Goal: Task Accomplishment & Management: Complete application form

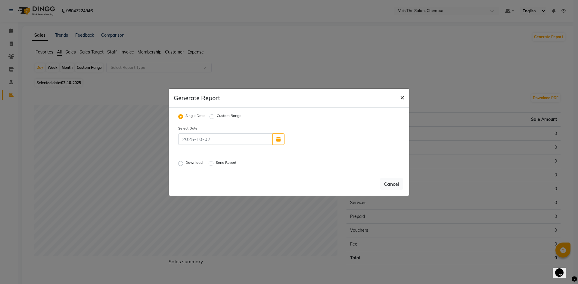
click at [402, 97] on span "×" at bounding box center [402, 97] width 4 height 9
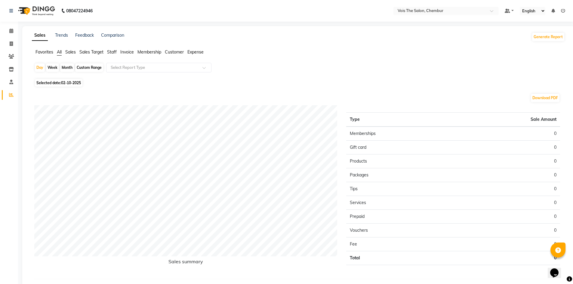
click at [26, 9] on img at bounding box center [35, 10] width 41 height 17
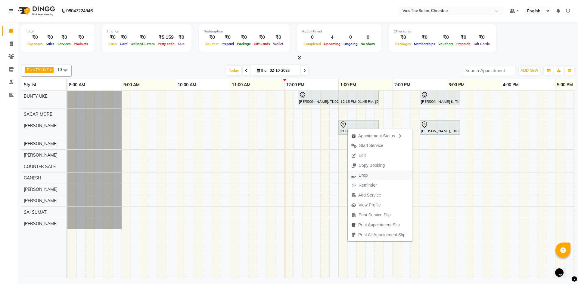
click at [383, 176] on button "Drop" at bounding box center [379, 176] width 64 height 10
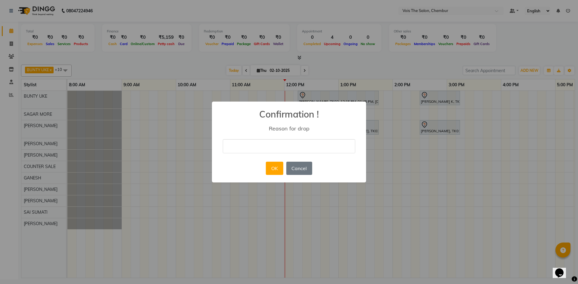
click at [282, 141] on input "text" at bounding box center [289, 146] width 132 height 14
type input "not coming"
click at [275, 170] on button "OK" at bounding box center [274, 168] width 17 height 13
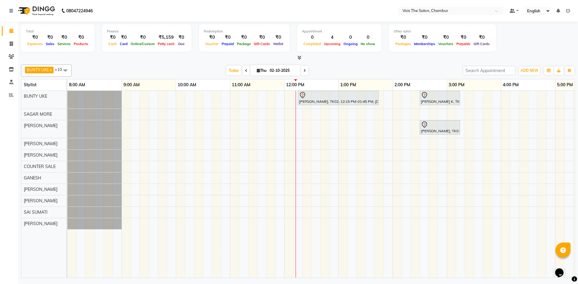
click at [471, 165] on div "[PERSON_NAME], TK02, 12:15 PM-01:45 PM, [DEMOGRAPHIC_DATA] Hair - Roots Touch U…" at bounding box center [473, 184] width 812 height 187
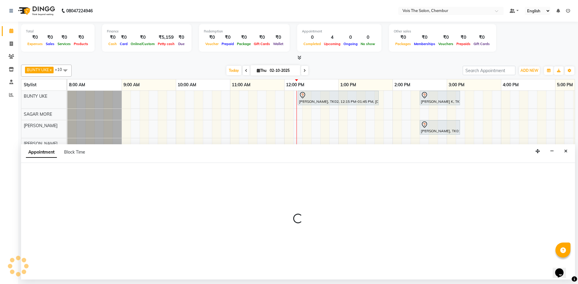
select select "79332"
select select "tentative"
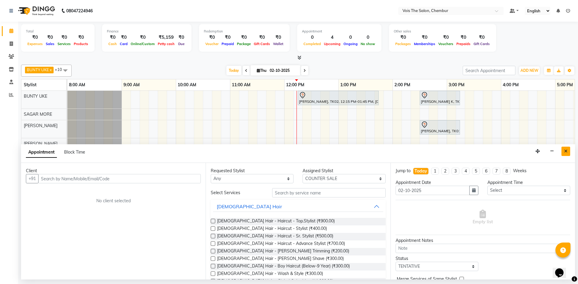
click at [566, 148] on button "Close" at bounding box center [565, 151] width 9 height 9
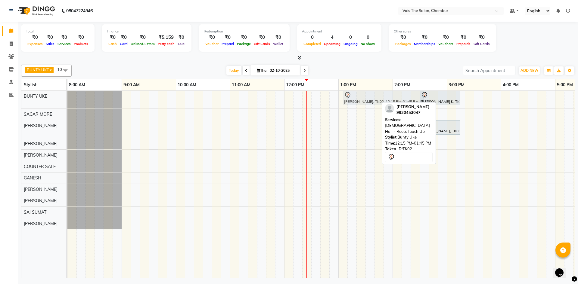
drag, startPoint x: 320, startPoint y: 101, endPoint x: 361, endPoint y: 102, distance: 41.2
click at [67, 102] on div "[PERSON_NAME], TK02, 12:15 PM-01:45 PM, [DEMOGRAPHIC_DATA] Hair - Roots Touch U…" at bounding box center [67, 100] width 0 height 18
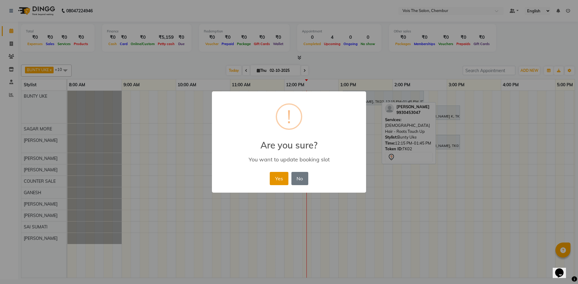
click at [284, 180] on button "Yes" at bounding box center [279, 178] width 18 height 13
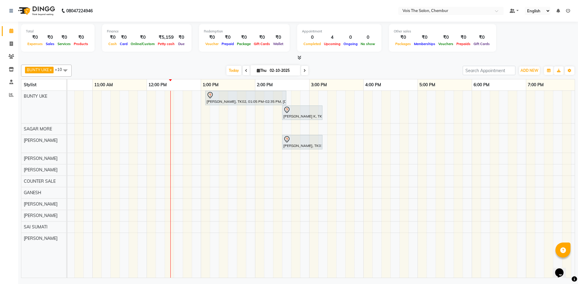
scroll to position [0, 134]
click at [232, 73] on span "Today" at bounding box center [233, 70] width 15 height 9
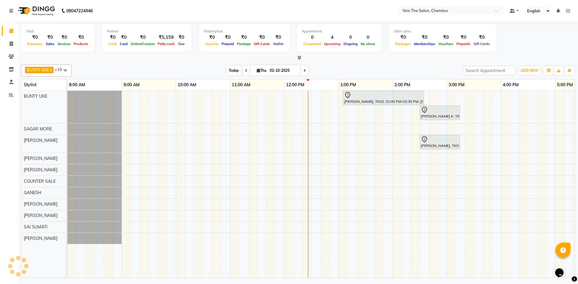
scroll to position [0, 217]
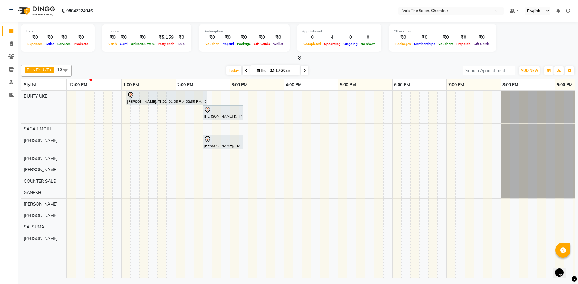
click at [245, 69] on icon at bounding box center [246, 71] width 2 height 4
type input "01-10-2025"
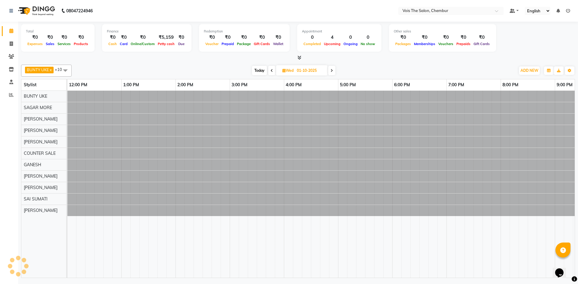
scroll to position [0, 0]
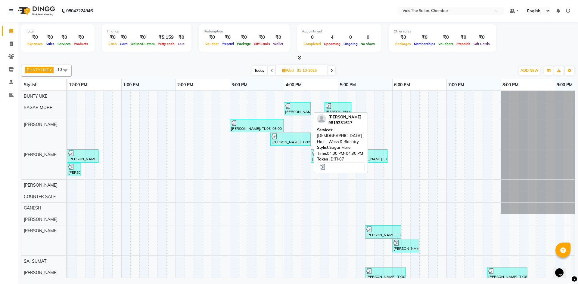
click at [292, 108] on div at bounding box center [297, 106] width 24 height 6
select select "3"
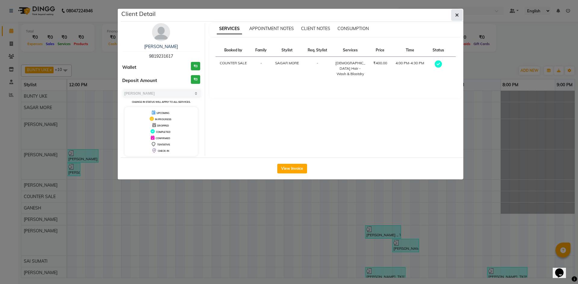
click at [455, 14] on icon "button" at bounding box center [457, 15] width 4 height 5
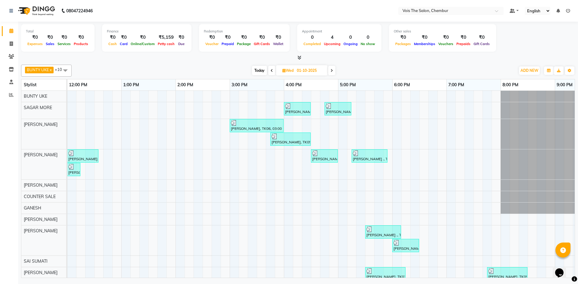
click at [258, 71] on span "Today" at bounding box center [259, 70] width 15 height 9
type input "02-10-2025"
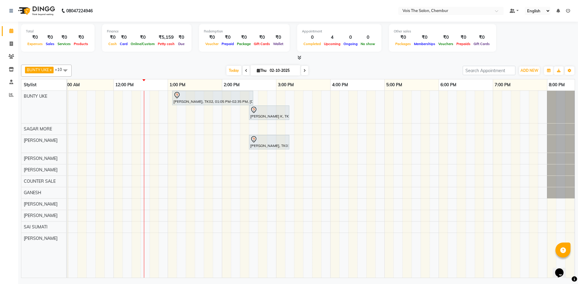
scroll to position [0, 170]
click at [171, 216] on div "[PERSON_NAME], TK02, 01:05 PM-02:35 PM, [DEMOGRAPHIC_DATA] Hair - Roots Touch U…" at bounding box center [303, 184] width 812 height 187
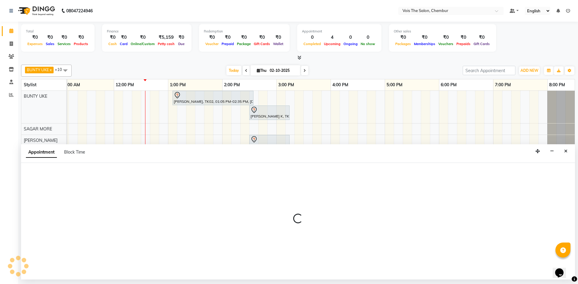
select select "87896"
select select "780"
select select "tentative"
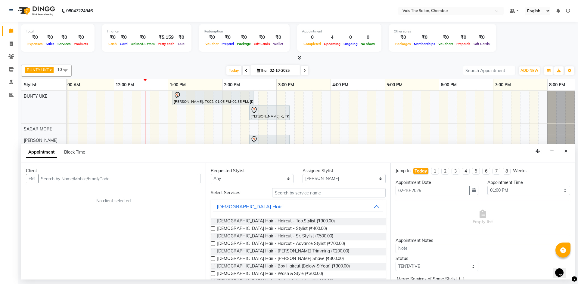
click at [166, 178] on input "text" at bounding box center [119, 178] width 162 height 9
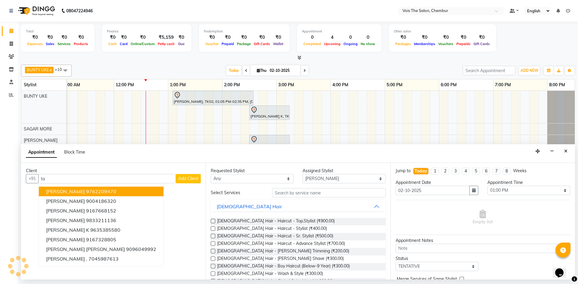
type input "t"
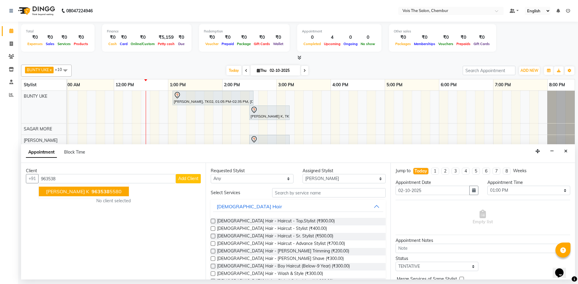
click at [81, 195] on button "[PERSON_NAME] K 963538 5580" at bounding box center [84, 192] width 90 height 10
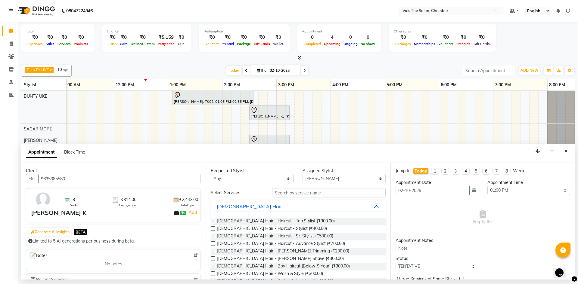
type input "9635385580"
click at [291, 193] on input "text" at bounding box center [328, 192] width 113 height 9
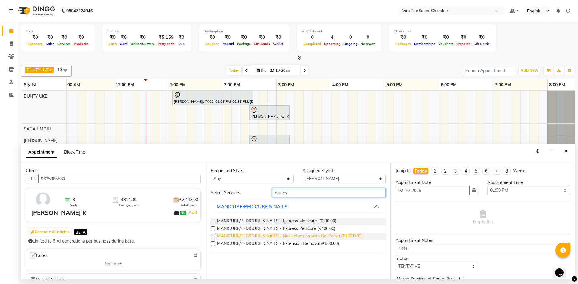
type input "nail ex"
click at [294, 237] on span "MANICURE/PEDICURE & NAILS - Nail Extension with Gel Polish (₹1,800.00)" at bounding box center [289, 237] width 145 height 8
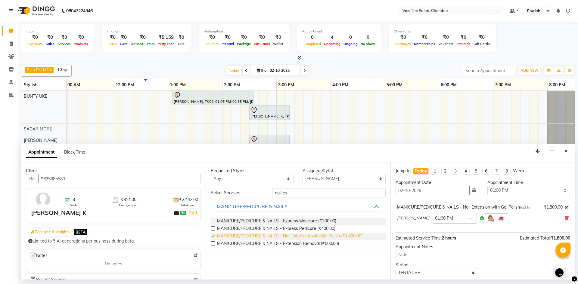
checkbox input "false"
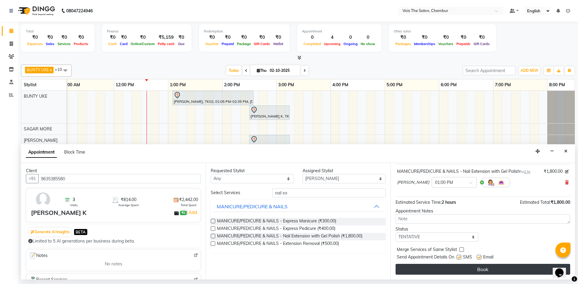
click at [467, 271] on button "Book" at bounding box center [482, 269] width 174 height 11
